Goal: Find specific page/section: Find specific page/section

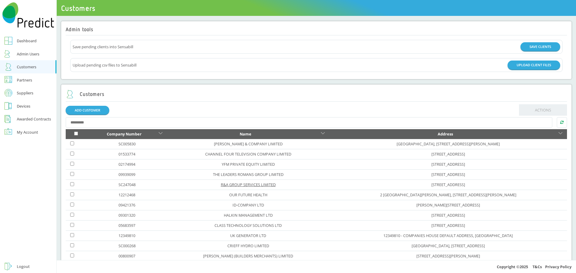
click at [221, 185] on link "R&A GROUP SERVICES LIMITED" at bounding box center [248, 184] width 55 height 5
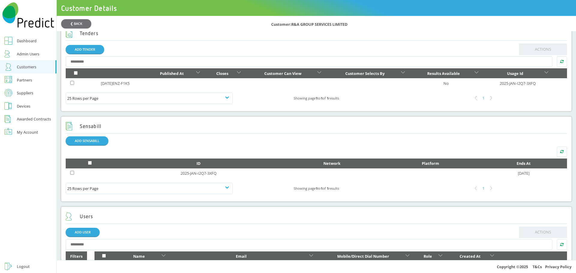
scroll to position [295, 0]
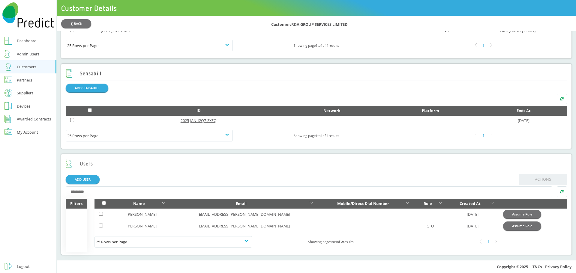
click at [196, 121] on link "2025-JAN-I2Q7-3XFQ" at bounding box center [199, 120] width 36 height 5
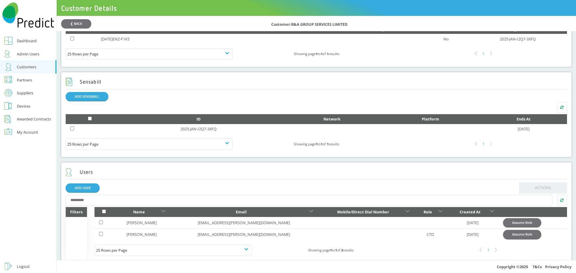
scroll to position [295, 0]
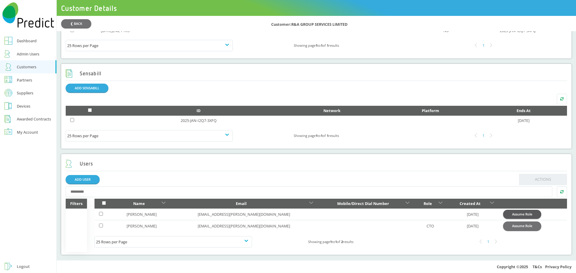
click at [503, 215] on button "Assume Role" at bounding box center [522, 214] width 38 height 9
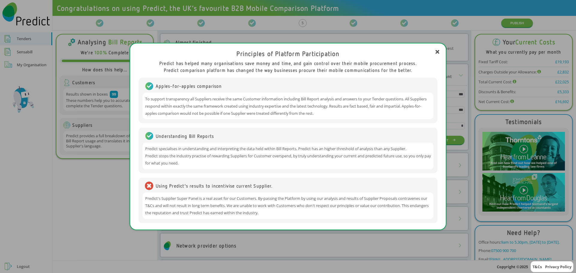
click at [109, 187] on div "Principles of Platform Participation Predict has helped many organisations save…" at bounding box center [288, 136] width 576 height 273
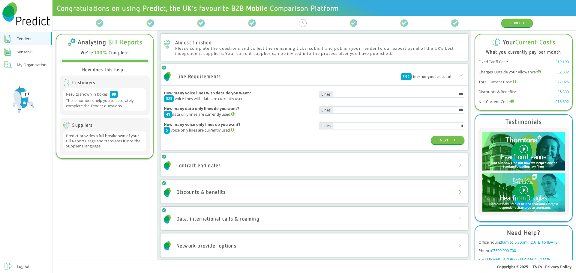
click at [19, 50] on div "Sensabill" at bounding box center [25, 51] width 16 height 7
